Goal: Task Accomplishment & Management: Use online tool/utility

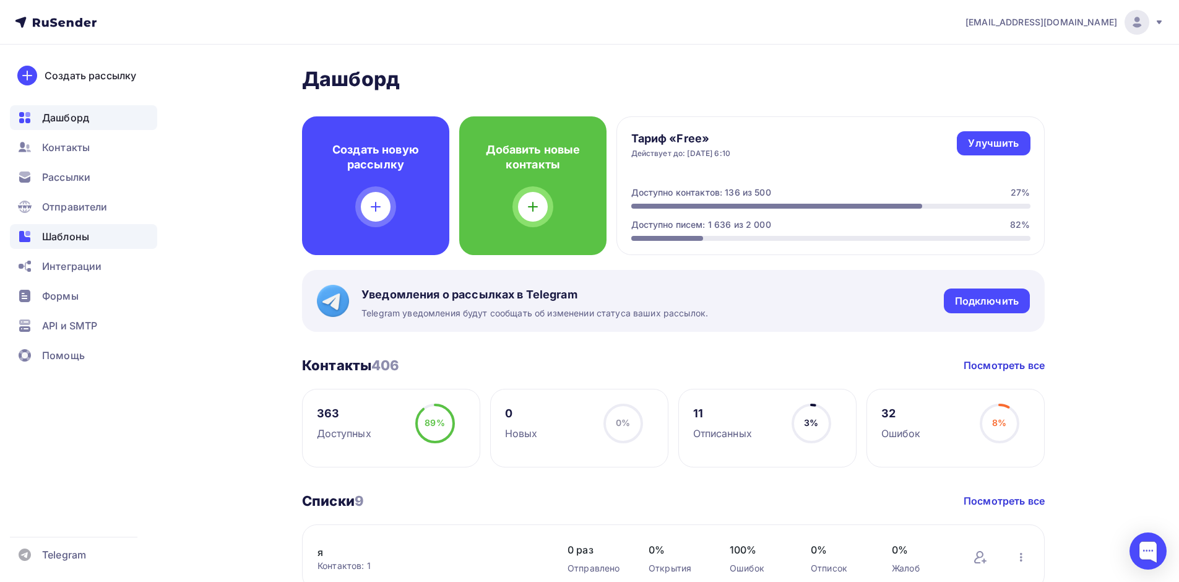
click at [77, 230] on span "Шаблоны" at bounding box center [65, 236] width 47 height 15
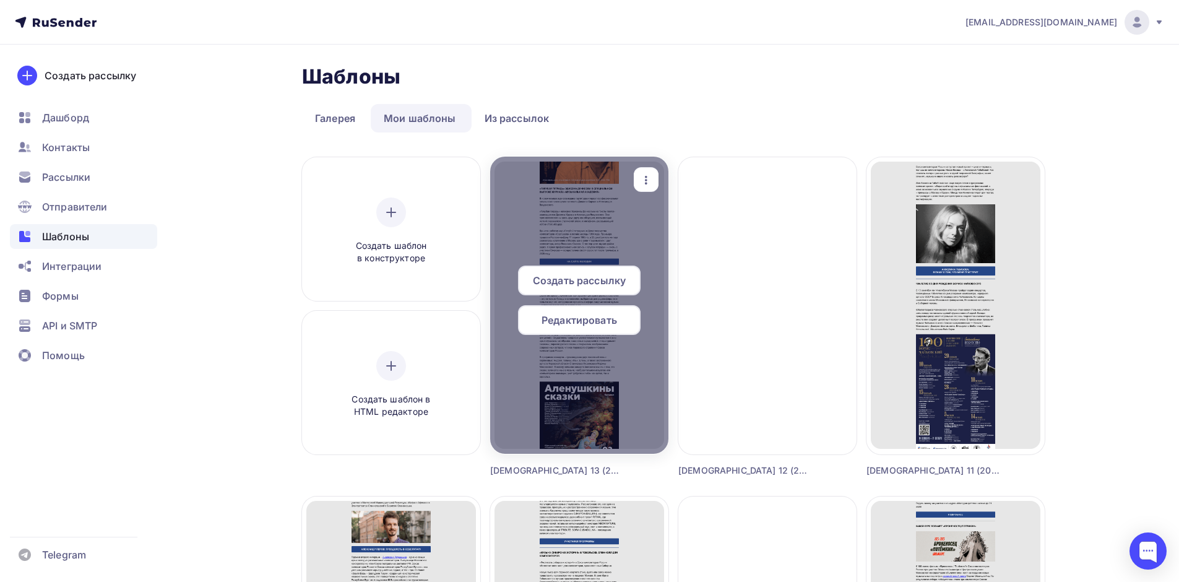
click at [611, 319] on span "Редактировать" at bounding box center [580, 320] width 76 height 15
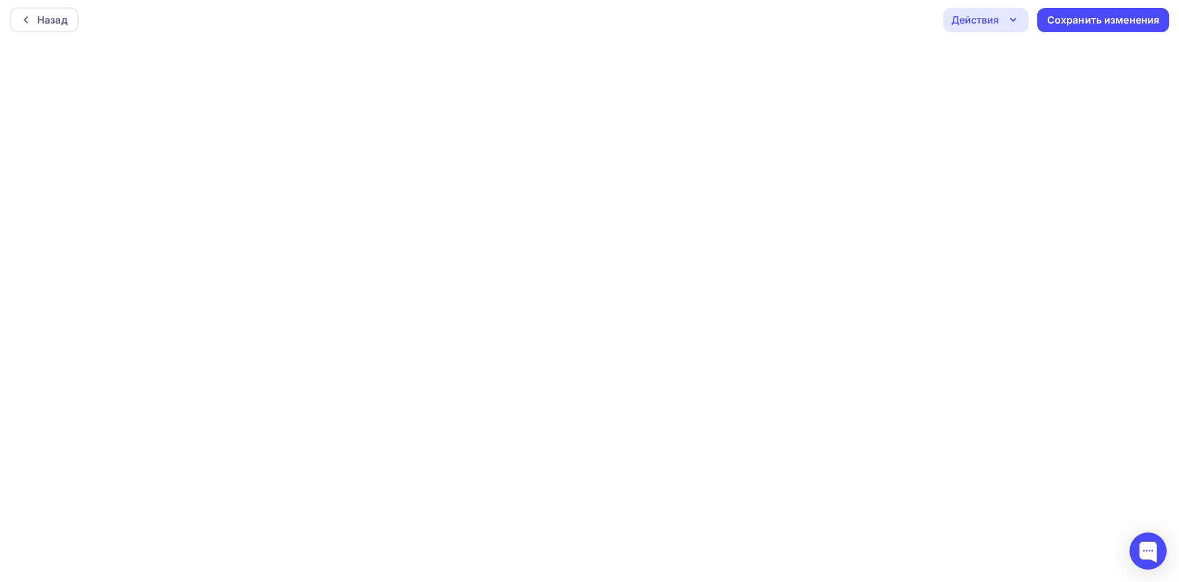
scroll to position [3, 0]
click at [1086, 17] on div "Сохранить изменения" at bounding box center [1103, 19] width 113 height 14
